Goal: Task Accomplishment & Management: Use online tool/utility

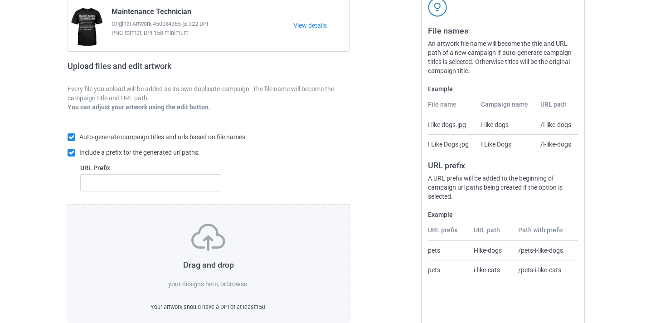
scroll to position [119, 0]
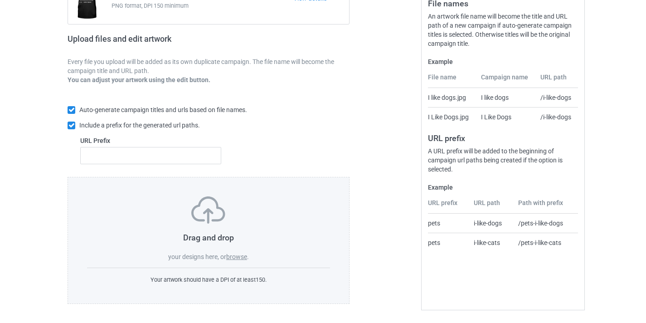
click at [237, 252] on div "Drag and drop your designs here, or browse ." at bounding box center [208, 228] width 243 height 65
click at [243, 256] on label "browse" at bounding box center [236, 256] width 21 height 7
click at [0, 0] on input "browse" at bounding box center [0, 0] width 0 height 0
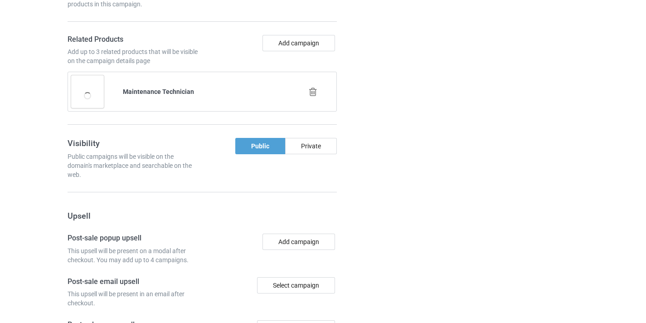
scroll to position [726, 0]
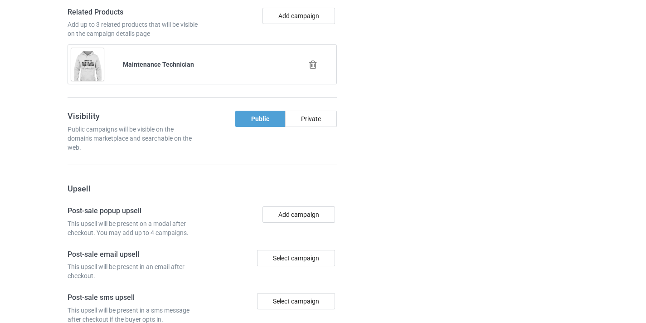
click at [315, 63] on icon at bounding box center [312, 65] width 11 height 10
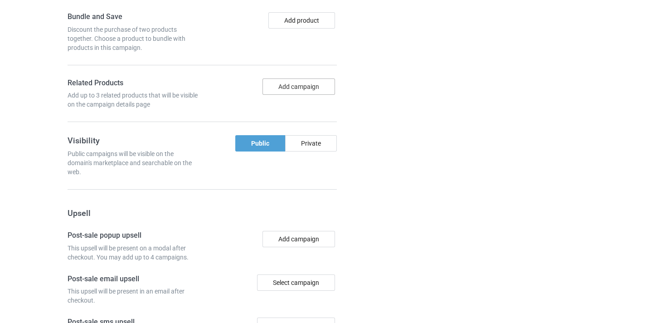
scroll to position [655, 0]
click at [308, 87] on button "Add campaign" at bounding box center [298, 87] width 72 height 16
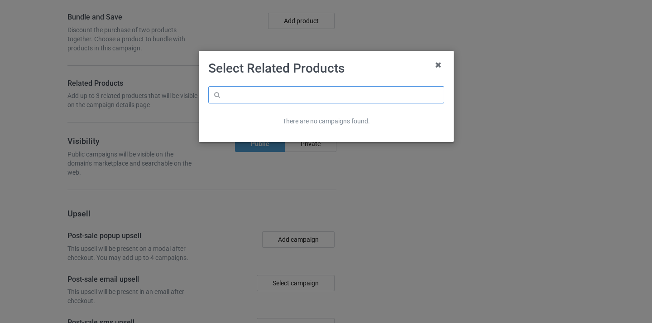
click at [315, 93] on input "text" at bounding box center [326, 94] width 236 height 17
paste input "Oilfield Worker"
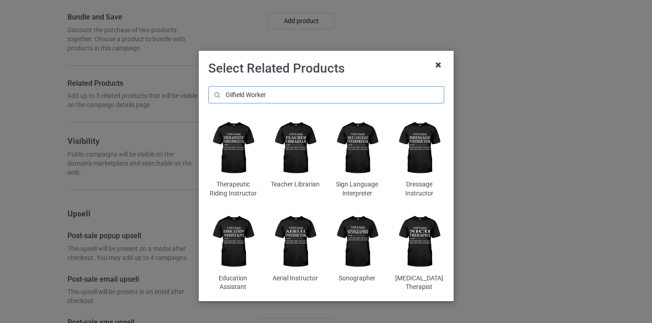
type input "Oilfield Worker"
click at [432, 67] on icon at bounding box center [438, 65] width 14 height 14
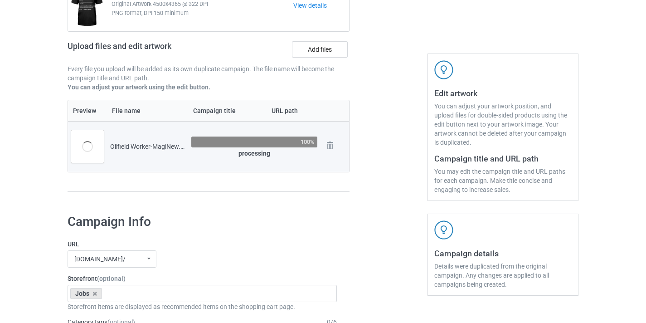
scroll to position [107, 0]
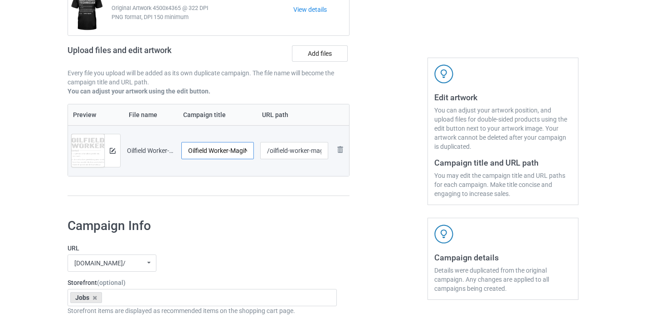
click at [232, 153] on input "Oilfield Worker-MagiNew" at bounding box center [217, 150] width 72 height 17
type input "Oilfield Worker"
click at [317, 150] on input "/oilfield-worker-maginew" at bounding box center [294, 150] width 68 height 17
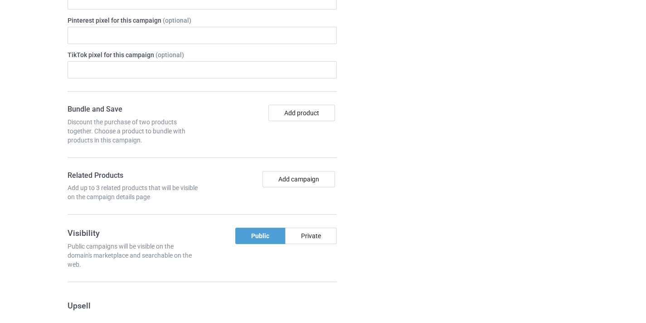
scroll to position [840, 0]
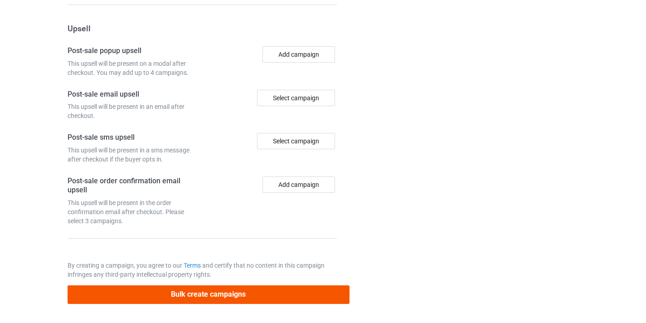
type input "/oilfield-worker11"
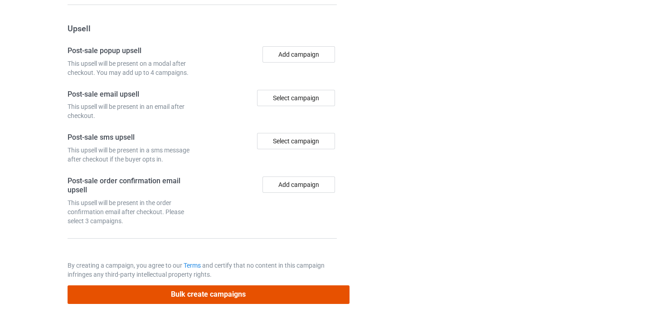
click at [255, 292] on button "Bulk create campaigns" at bounding box center [209, 294] width 282 height 19
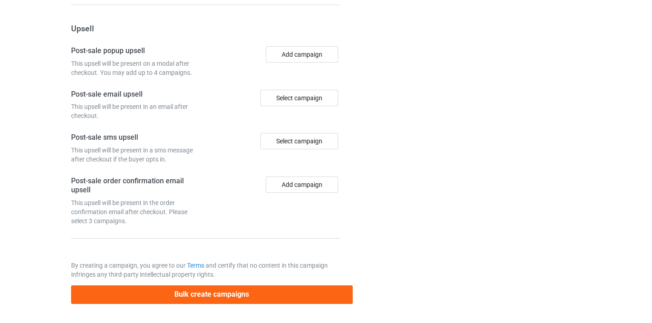
scroll to position [0, 0]
